Goal: Transaction & Acquisition: Book appointment/travel/reservation

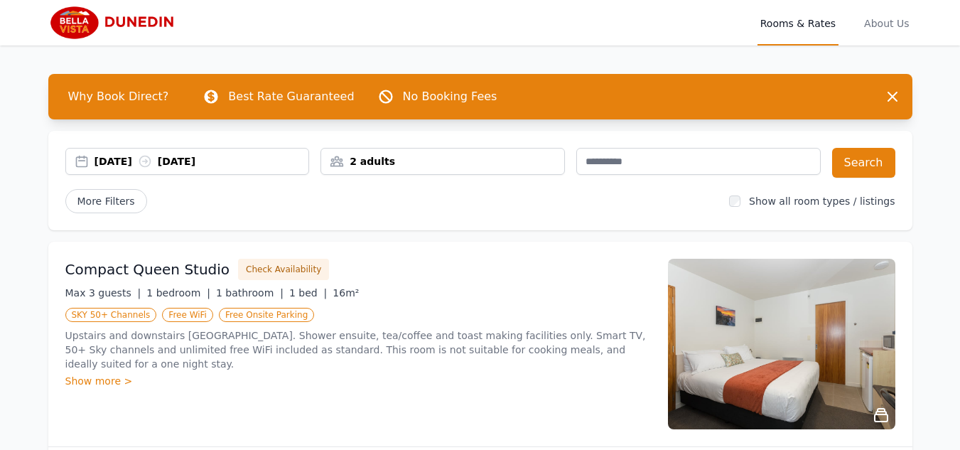
click at [137, 167] on div "10 Oct 2025 11 Oct 2025" at bounding box center [202, 161] width 215 height 14
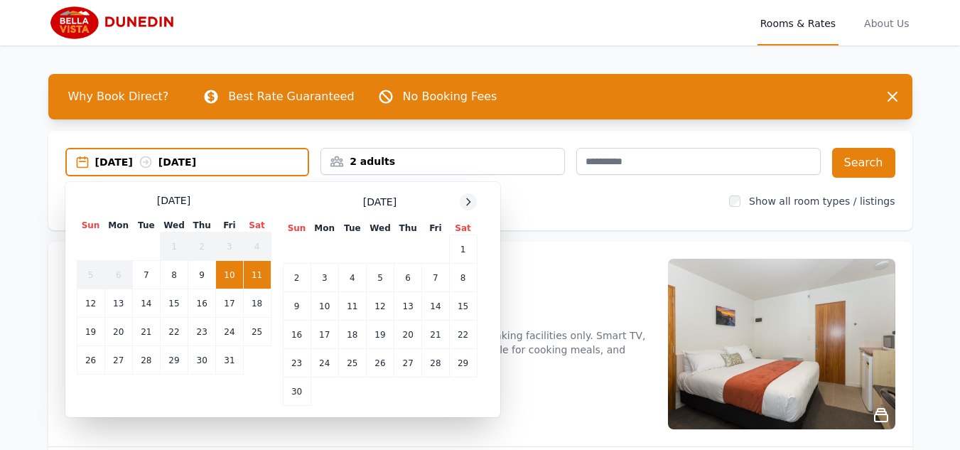
click at [468, 198] on icon at bounding box center [469, 201] width 4 height 6
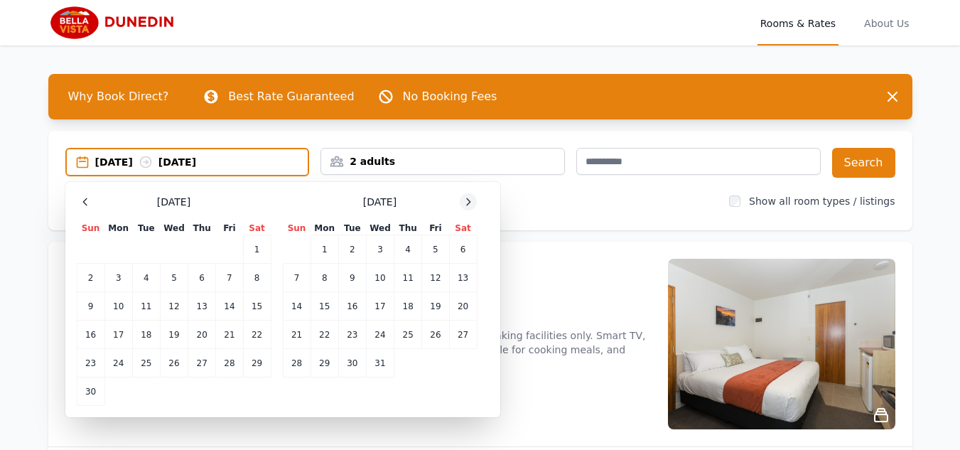
click at [468, 198] on icon at bounding box center [469, 201] width 4 height 6
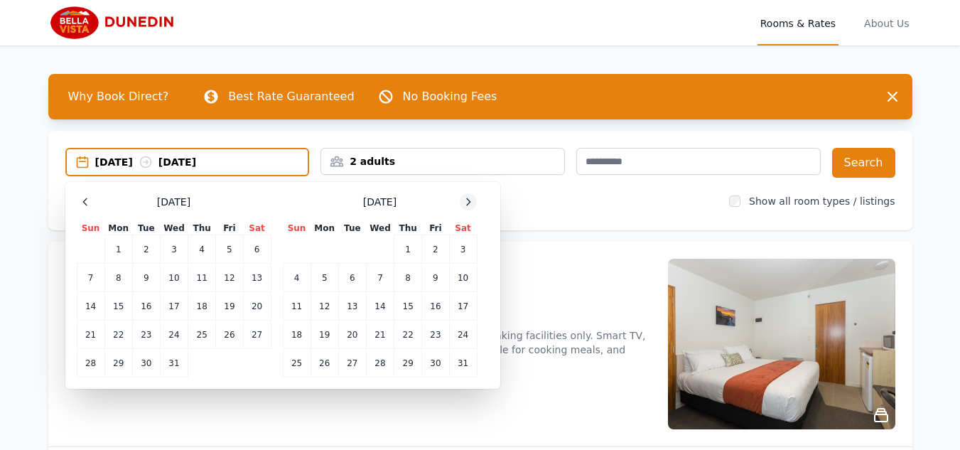
click at [468, 198] on icon at bounding box center [469, 201] width 4 height 6
click at [197, 279] on td "12" at bounding box center [202, 278] width 28 height 28
click at [227, 279] on td "13" at bounding box center [229, 278] width 27 height 28
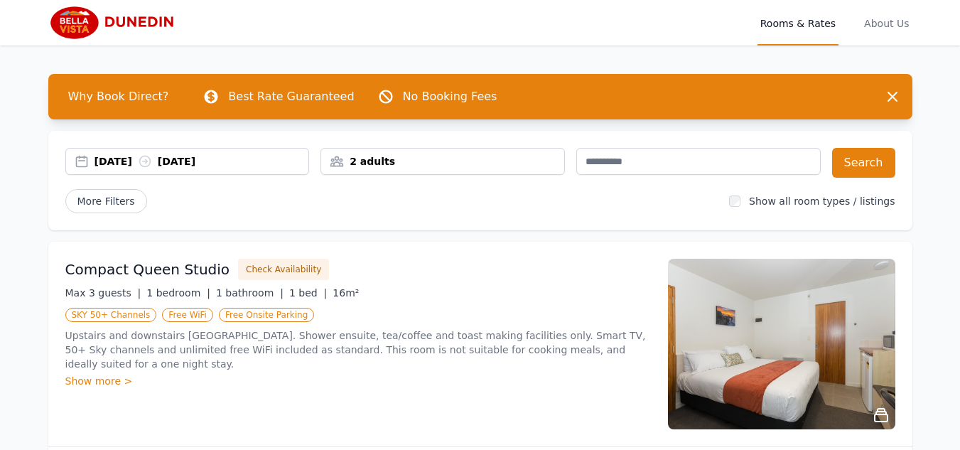
click at [208, 164] on div "12 Feb 2026 13 Feb 2026" at bounding box center [202, 161] width 215 height 14
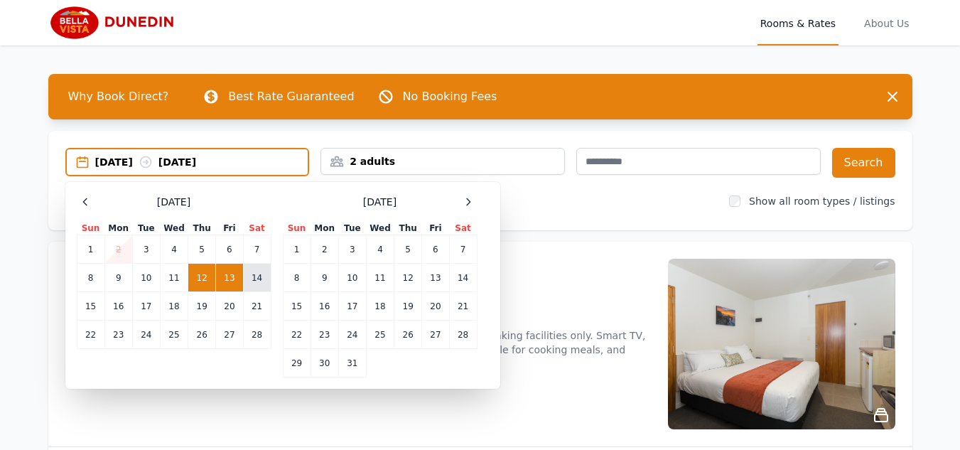
click at [258, 281] on td "14" at bounding box center [257, 278] width 28 height 28
click at [207, 281] on td "12" at bounding box center [202, 278] width 28 height 28
click at [227, 274] on td "13" at bounding box center [229, 278] width 27 height 28
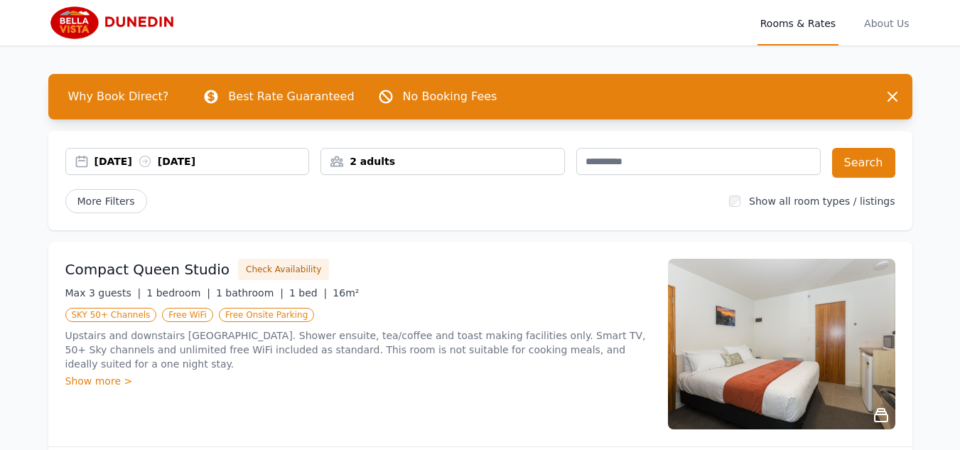
click at [205, 166] on div "12 Feb 2026 13 Feb 2026" at bounding box center [202, 161] width 215 height 14
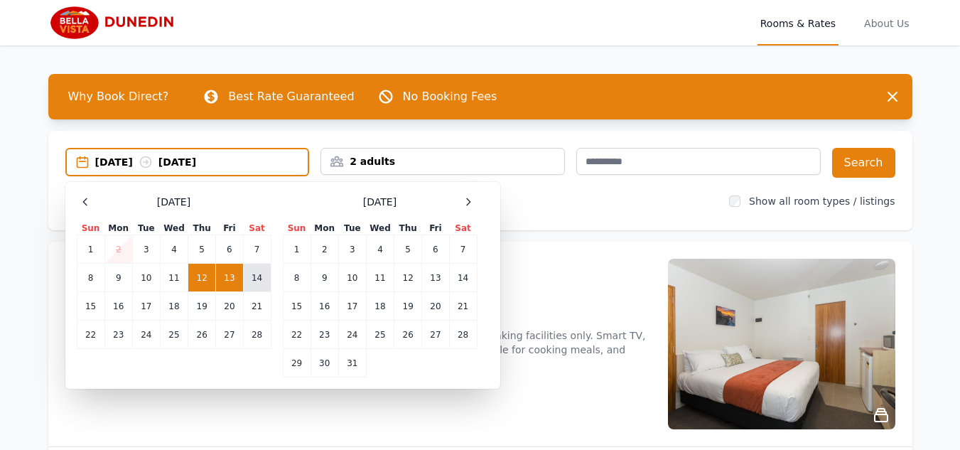
click at [254, 276] on td "14" at bounding box center [257, 278] width 28 height 28
click at [210, 275] on td "12" at bounding box center [202, 278] width 28 height 28
click at [461, 201] on div at bounding box center [468, 201] width 17 height 17
click at [84, 206] on icon at bounding box center [85, 201] width 11 height 11
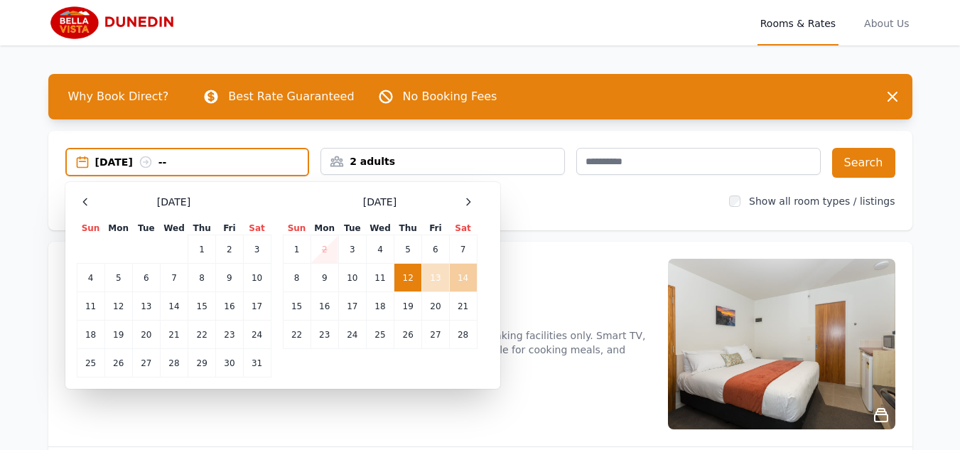
click at [466, 277] on td "14" at bounding box center [463, 278] width 28 height 28
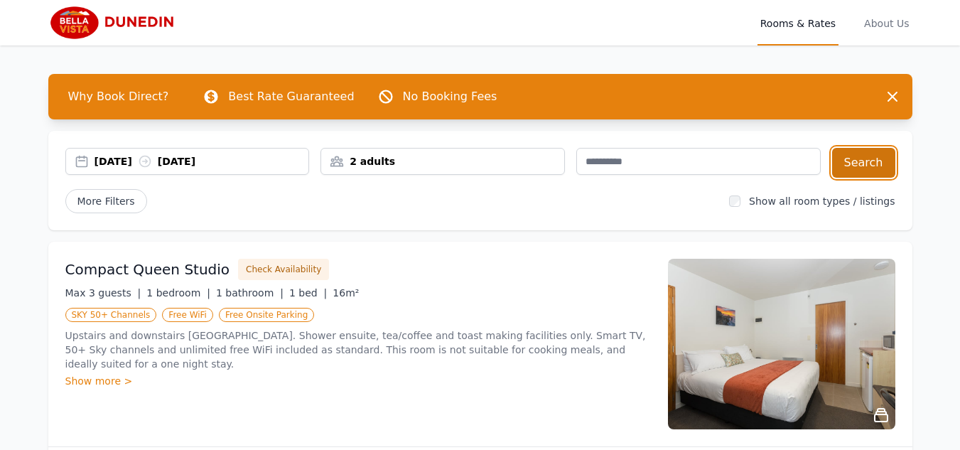
click at [855, 165] on button "Search" at bounding box center [864, 163] width 63 height 30
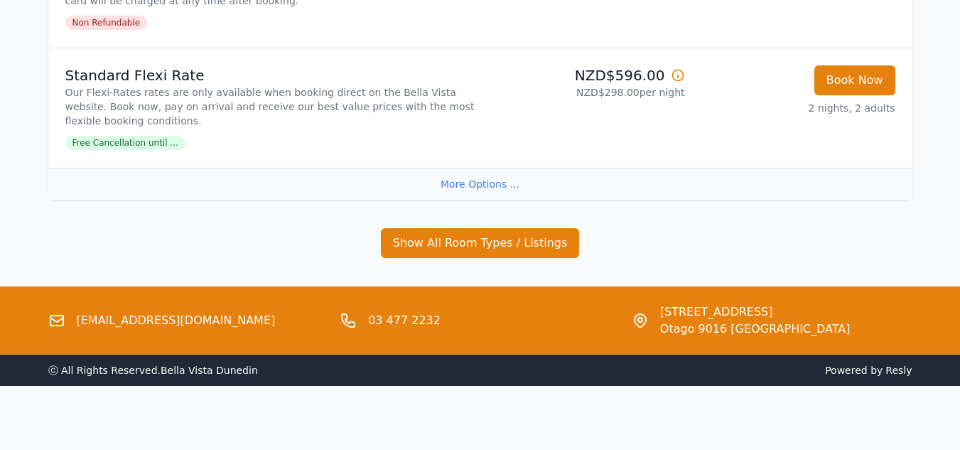
scroll to position [1017, 0]
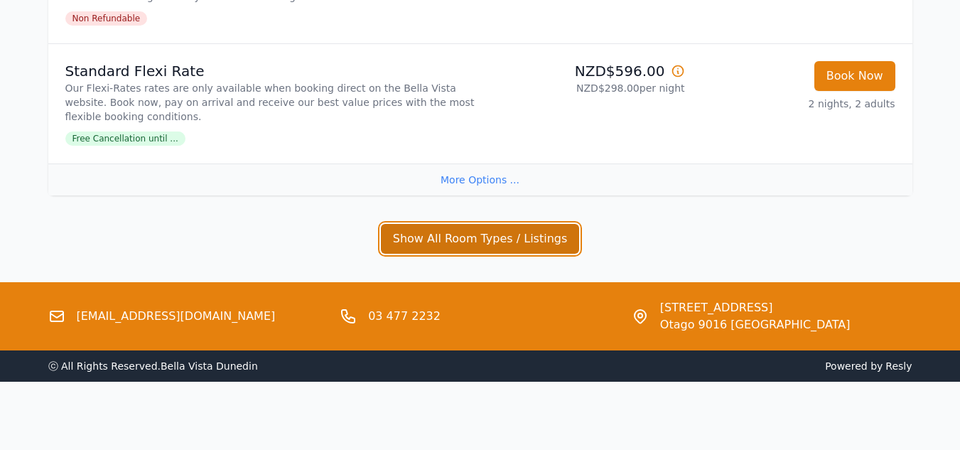
click at [434, 242] on button "Show All Room Types / Listings" at bounding box center [480, 239] width 199 height 30
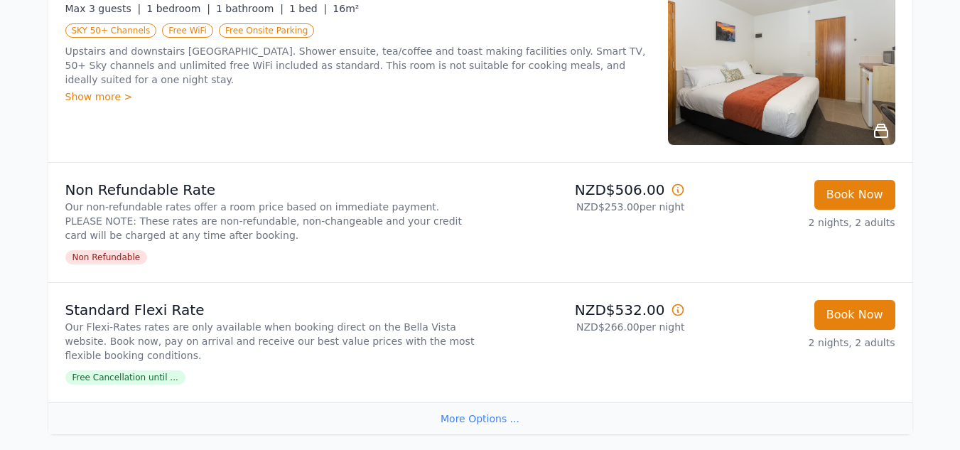
scroll to position [0, 0]
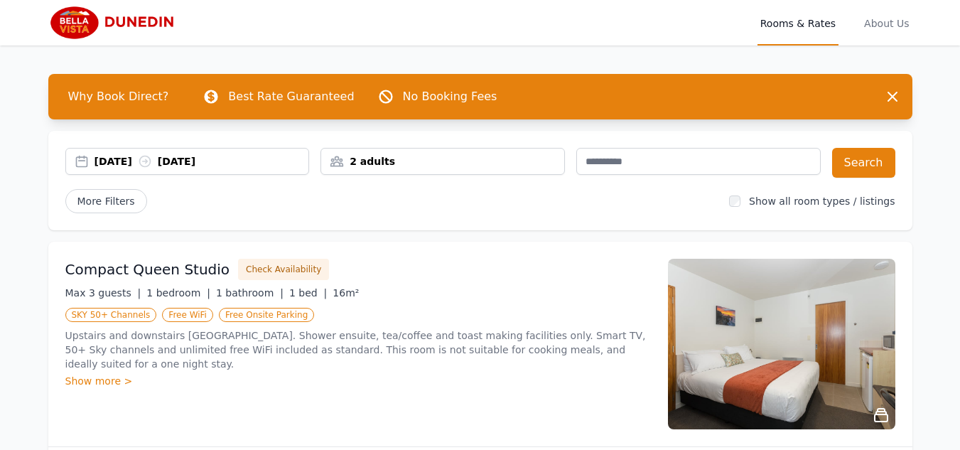
click at [230, 154] on div "12 Feb 2026 14 Feb 2026" at bounding box center [202, 161] width 215 height 14
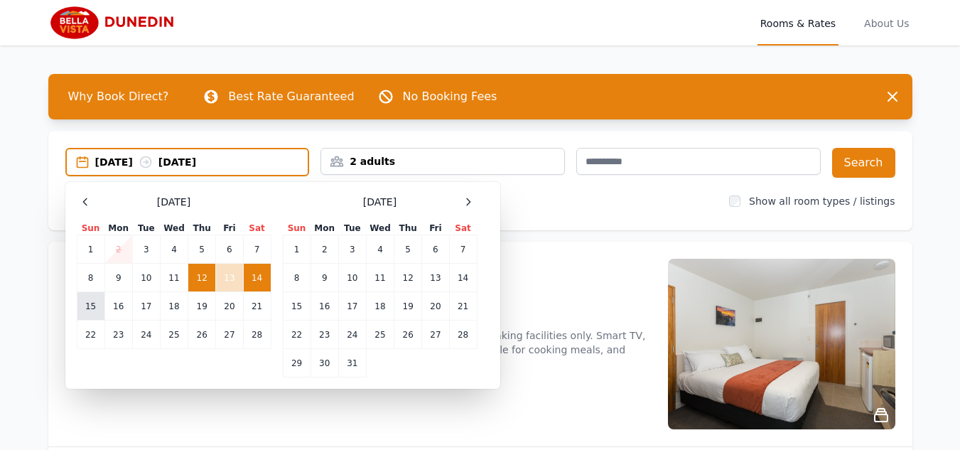
click at [90, 311] on td "15" at bounding box center [91, 306] width 28 height 28
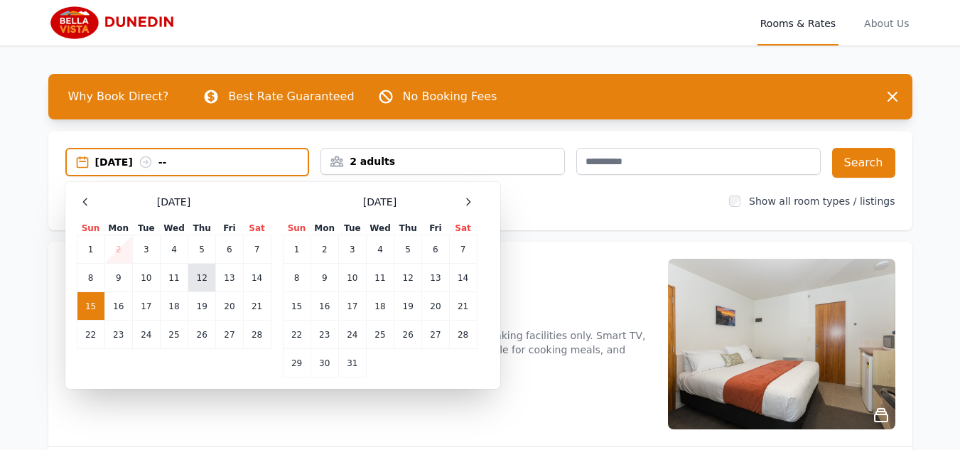
click at [207, 279] on td "12" at bounding box center [202, 278] width 28 height 28
click at [466, 200] on icon at bounding box center [468, 201] width 11 height 11
click at [80, 198] on icon at bounding box center [85, 201] width 11 height 11
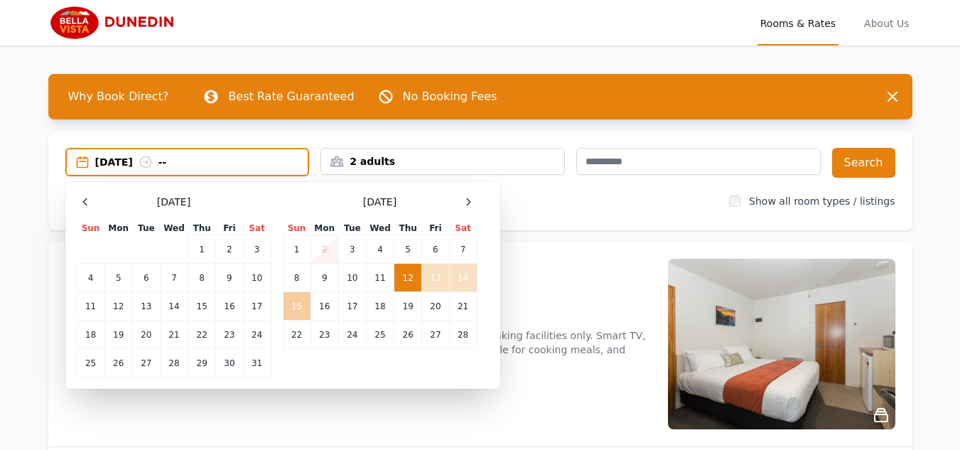
click at [299, 309] on td "15" at bounding box center [297, 306] width 28 height 28
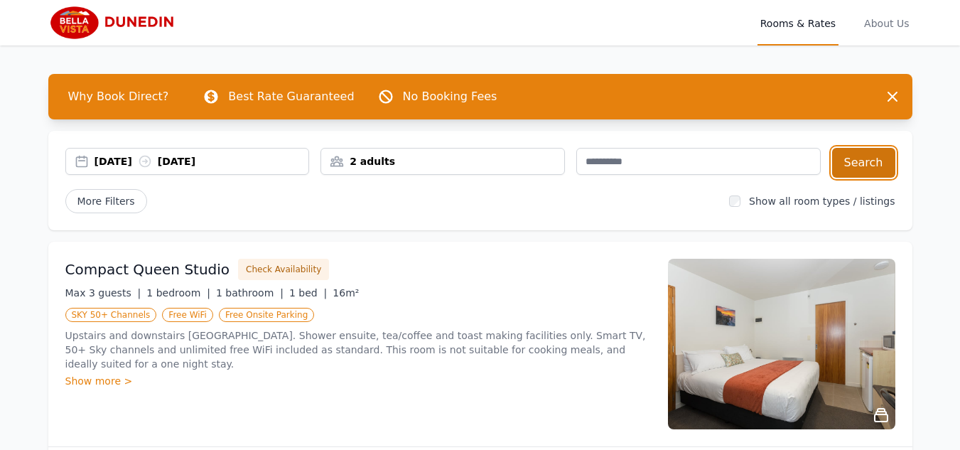
click at [877, 165] on button "Search" at bounding box center [864, 163] width 63 height 30
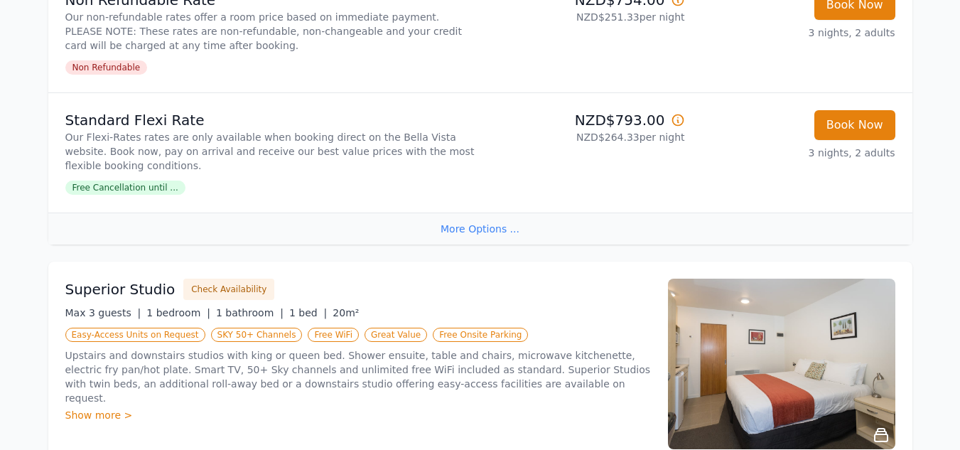
scroll to position [284, 0]
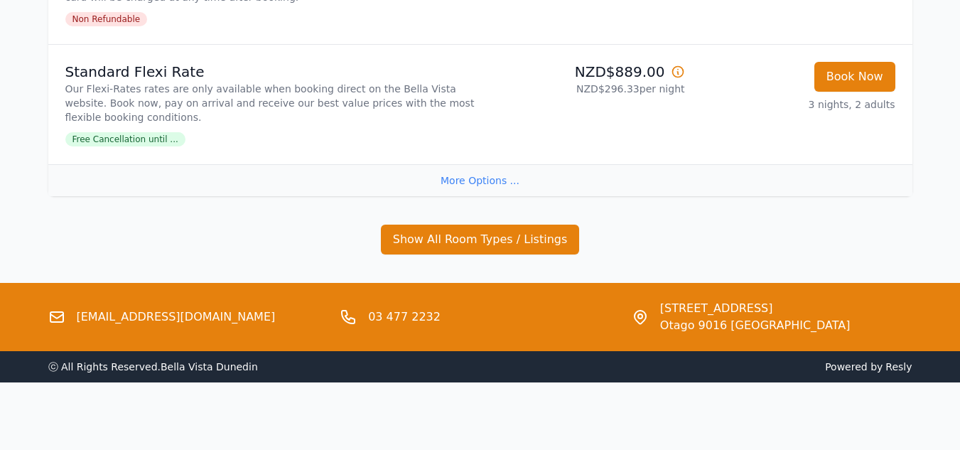
scroll to position [1017, 0]
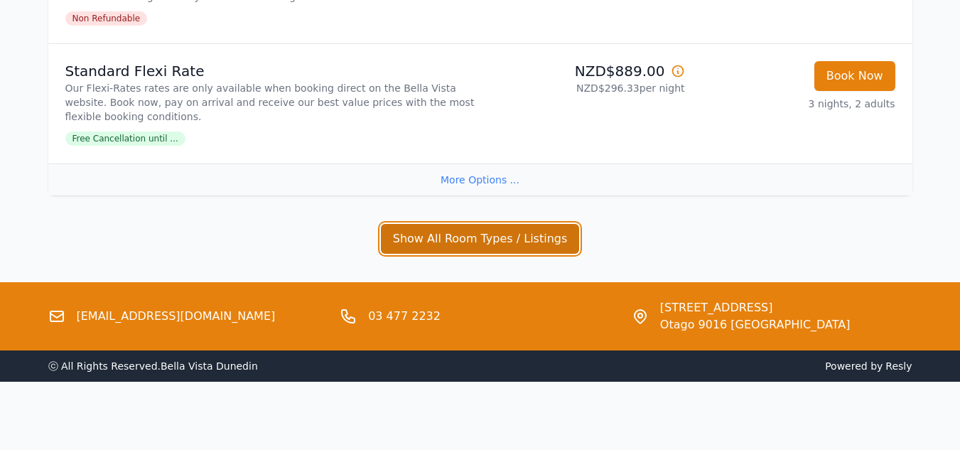
click at [473, 242] on button "Show All Room Types / Listings" at bounding box center [480, 239] width 199 height 30
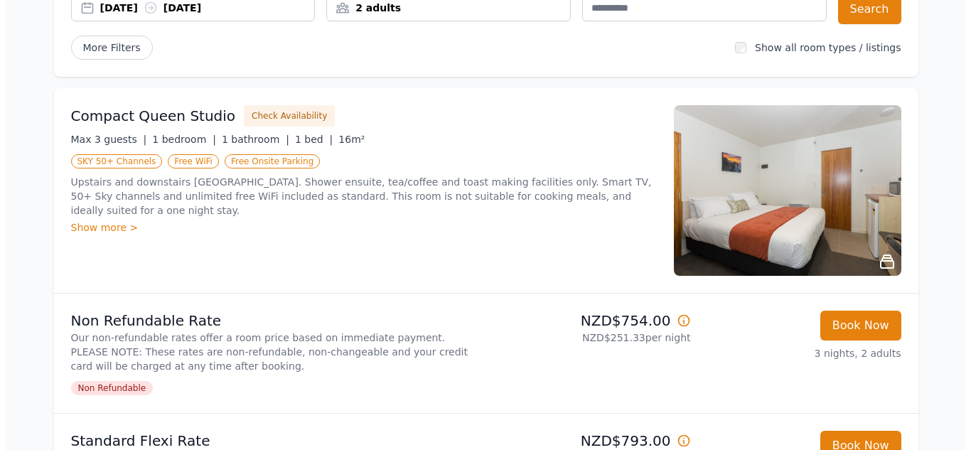
scroll to position [153, 0]
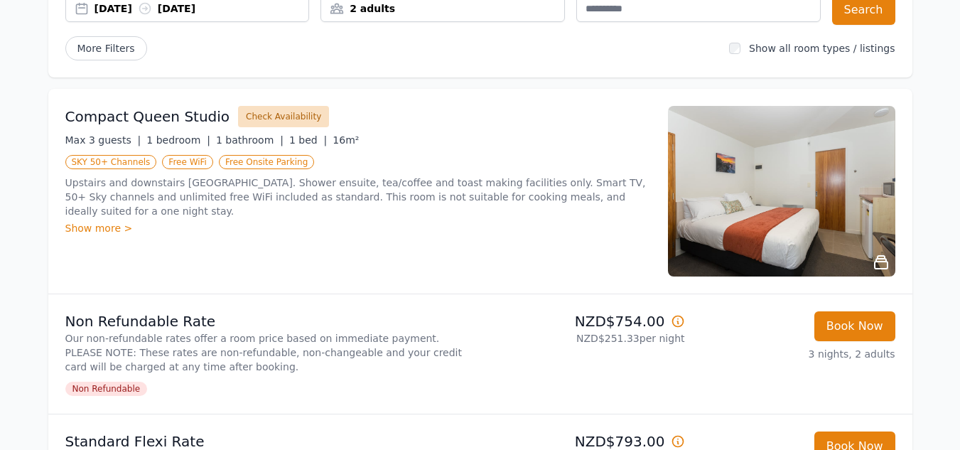
click at [247, 112] on button "Check Availability" at bounding box center [283, 116] width 91 height 21
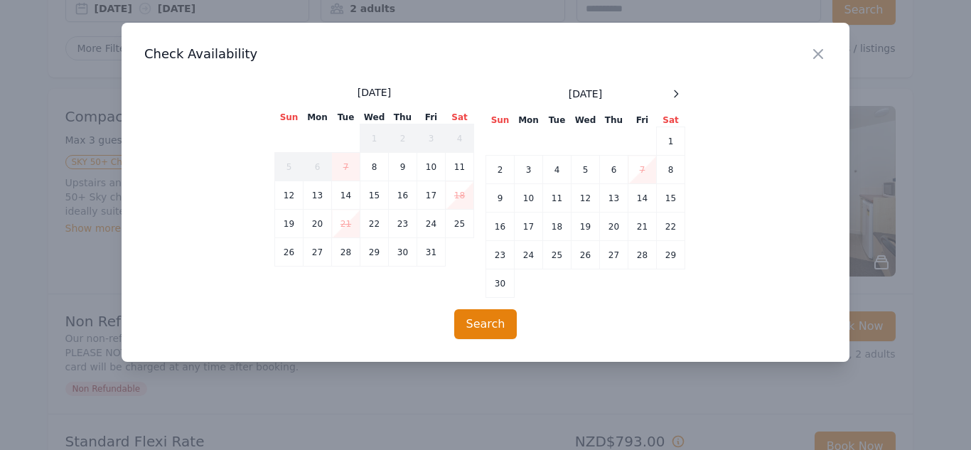
click at [684, 90] on span at bounding box center [676, 93] width 17 height 17
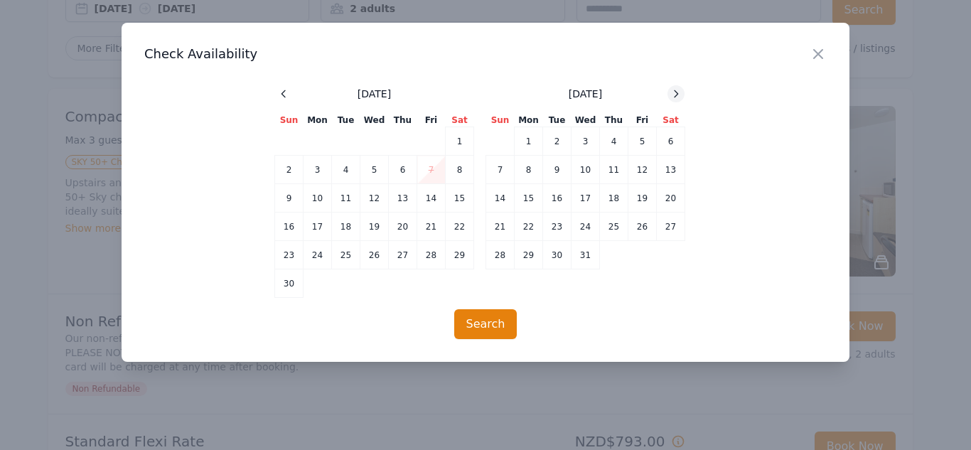
click at [679, 96] on icon at bounding box center [675, 93] width 11 height 11
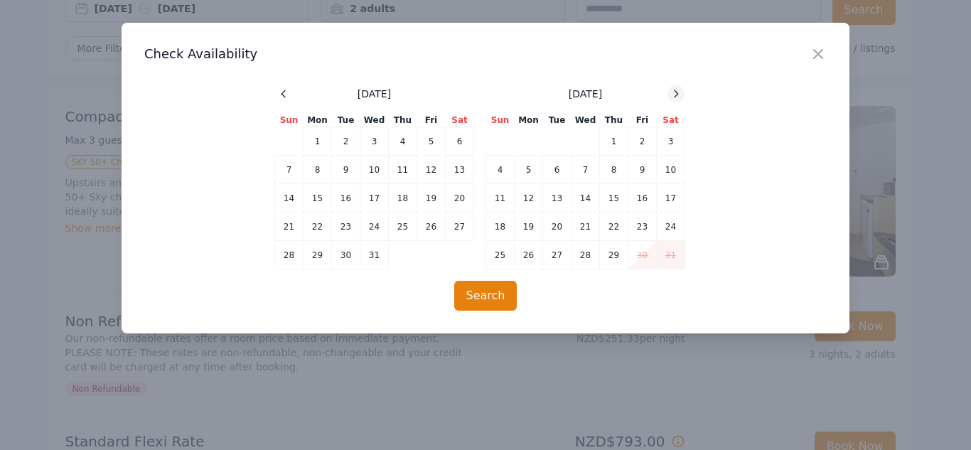
click at [679, 96] on icon at bounding box center [675, 93] width 11 height 11
click at [402, 167] on td "12" at bounding box center [403, 170] width 28 height 28
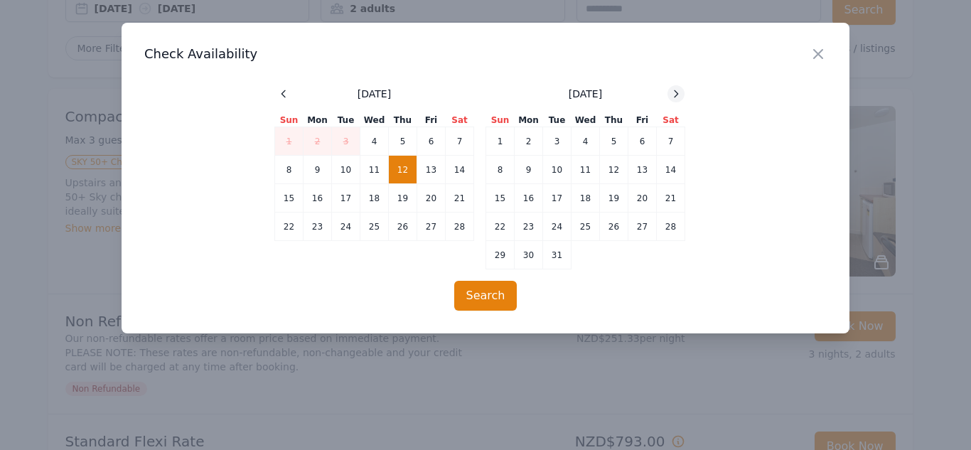
click at [676, 91] on icon at bounding box center [677, 93] width 4 height 6
click at [279, 90] on icon at bounding box center [283, 93] width 11 height 11
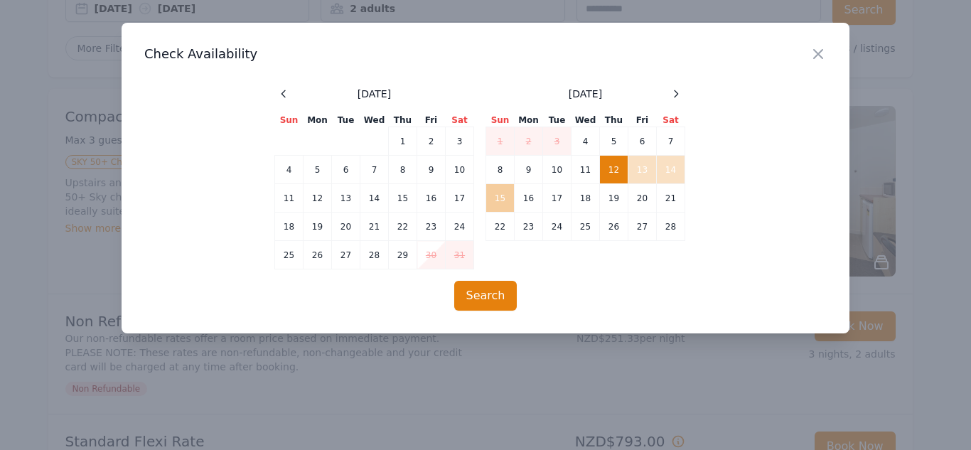
click at [503, 200] on td "15" at bounding box center [500, 198] width 28 height 28
click at [497, 290] on button "Search" at bounding box center [485, 296] width 63 height 30
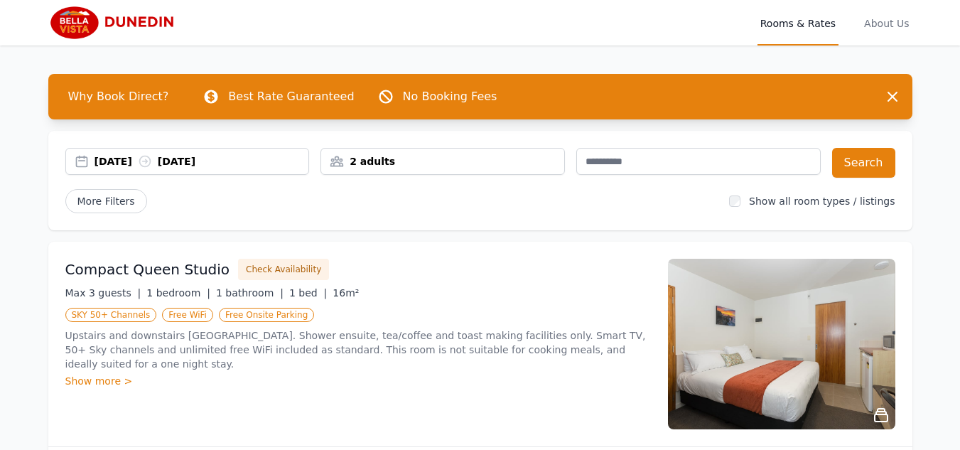
scroll to position [190, 0]
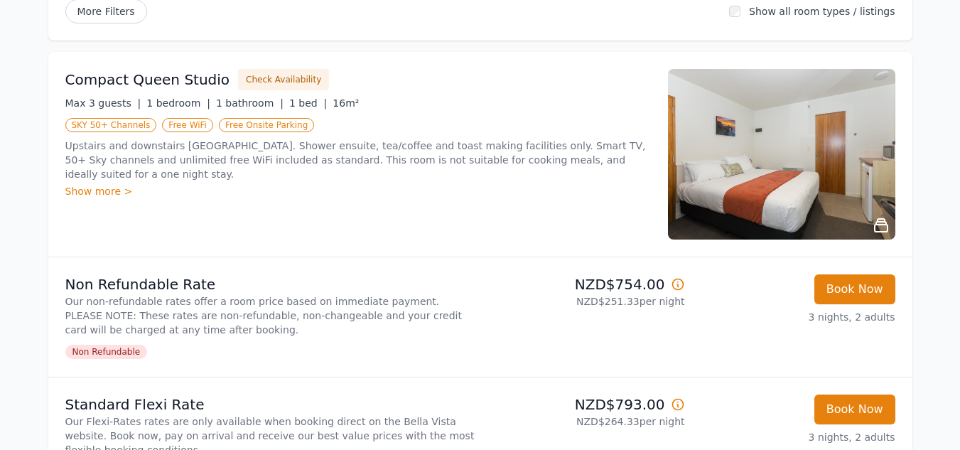
click at [97, 184] on div "Show more >" at bounding box center [358, 191] width 586 height 14
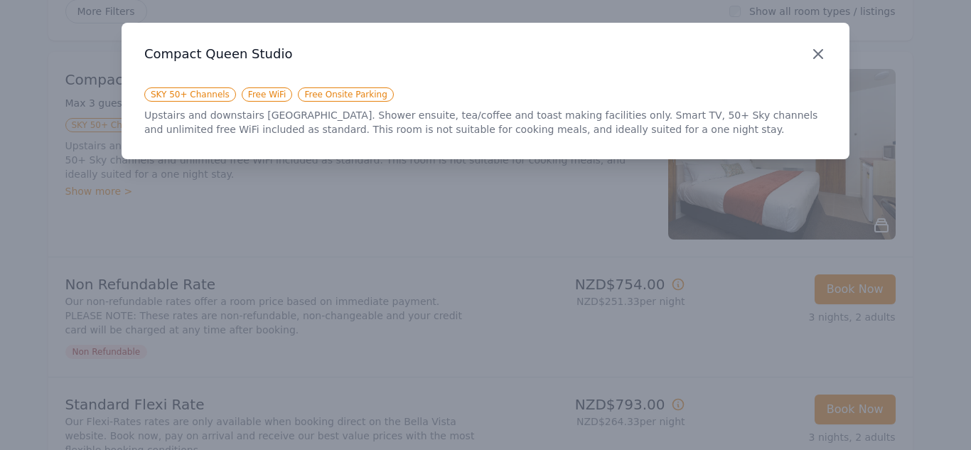
click at [817, 60] on icon "button" at bounding box center [818, 53] width 17 height 17
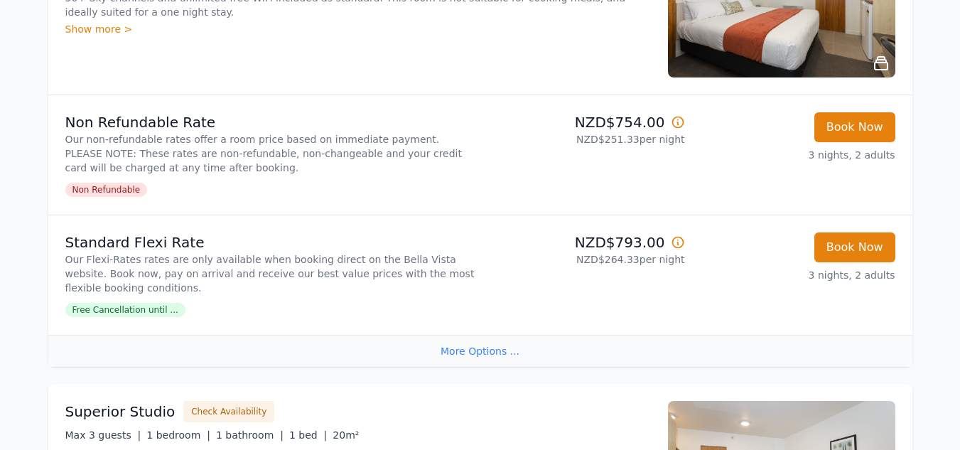
scroll to position [379, 0]
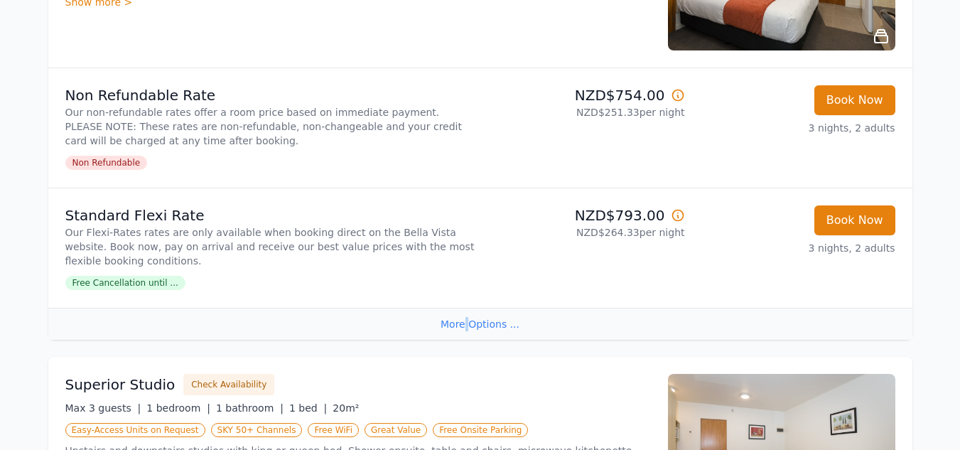
click at [471, 327] on div "More Options ..." at bounding box center [480, 324] width 864 height 32
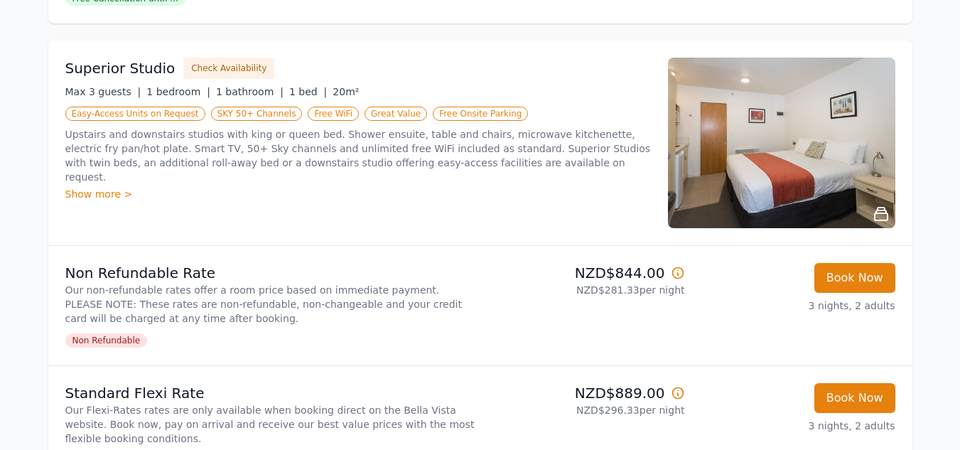
scroll to position [853, 0]
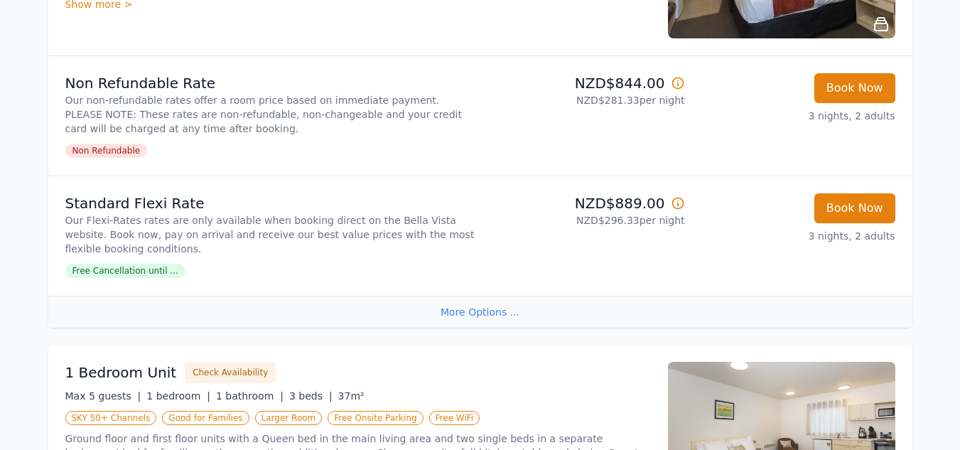
click at [161, 273] on span "Free Cancellation until ..." at bounding box center [125, 271] width 120 height 14
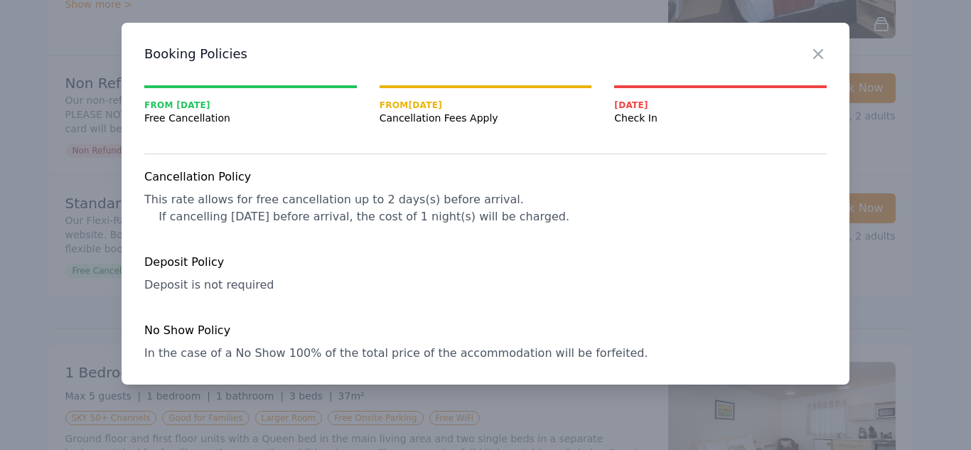
click at [807, 50] on h3 "Booking Policies" at bounding box center [485, 53] width 682 height 17
click at [821, 56] on icon "button" at bounding box center [818, 54] width 9 height 9
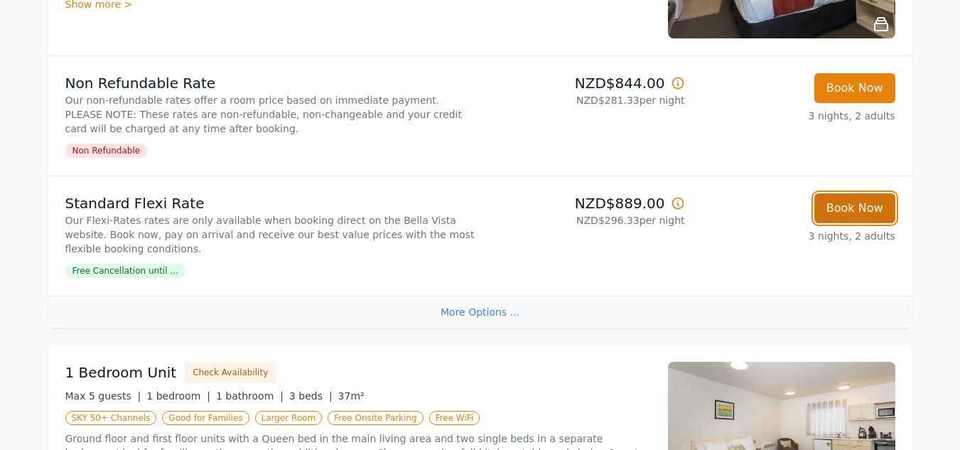
click at [826, 208] on button "Book Now" at bounding box center [855, 208] width 81 height 30
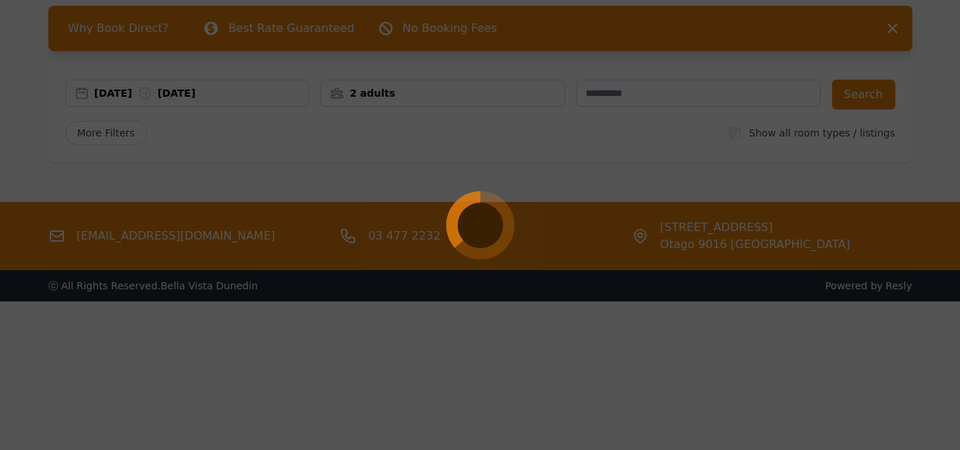
scroll to position [68, 0]
select select "**"
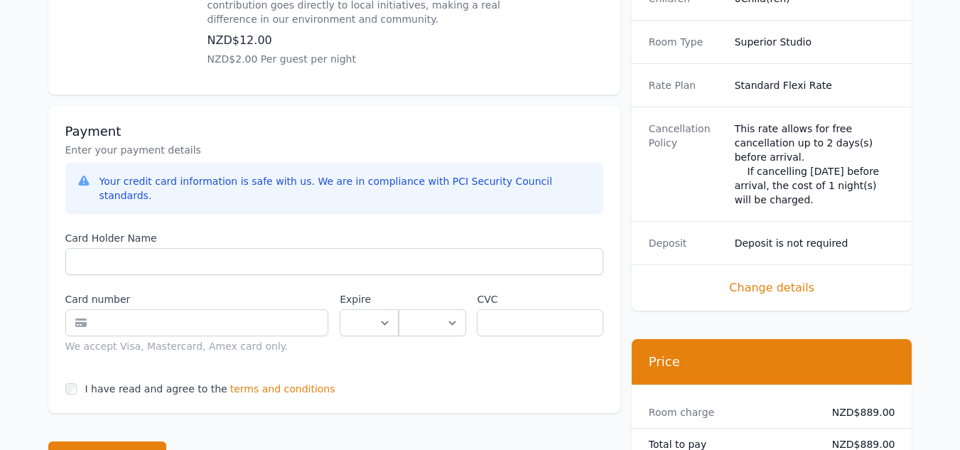
scroll to position [948, 0]
